Goal: Navigation & Orientation: Understand site structure

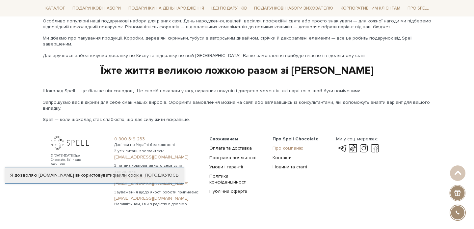
click at [292, 145] on link "Про компанію" at bounding box center [288, 148] width 31 height 6
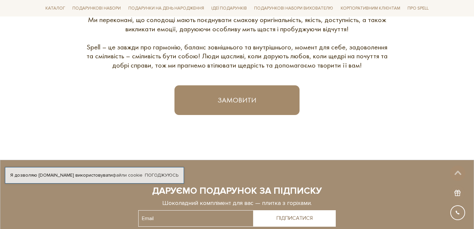
scroll to position [541, 0]
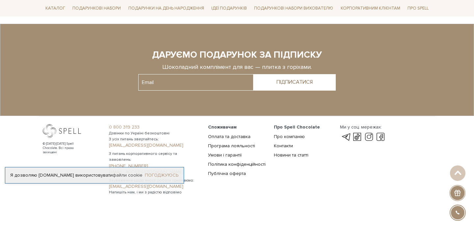
click at [161, 177] on link "Погоджуюсь" at bounding box center [162, 175] width 34 height 6
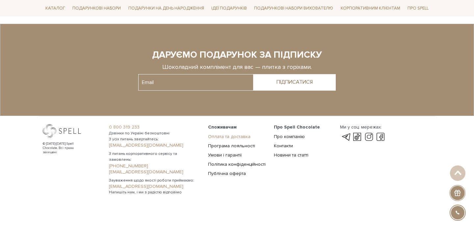
click at [232, 135] on link "Оплата та доставка" at bounding box center [229, 137] width 42 height 6
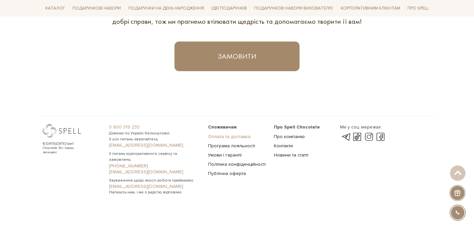
scroll to position [336, 0]
